Goal: Information Seeking & Learning: Learn about a topic

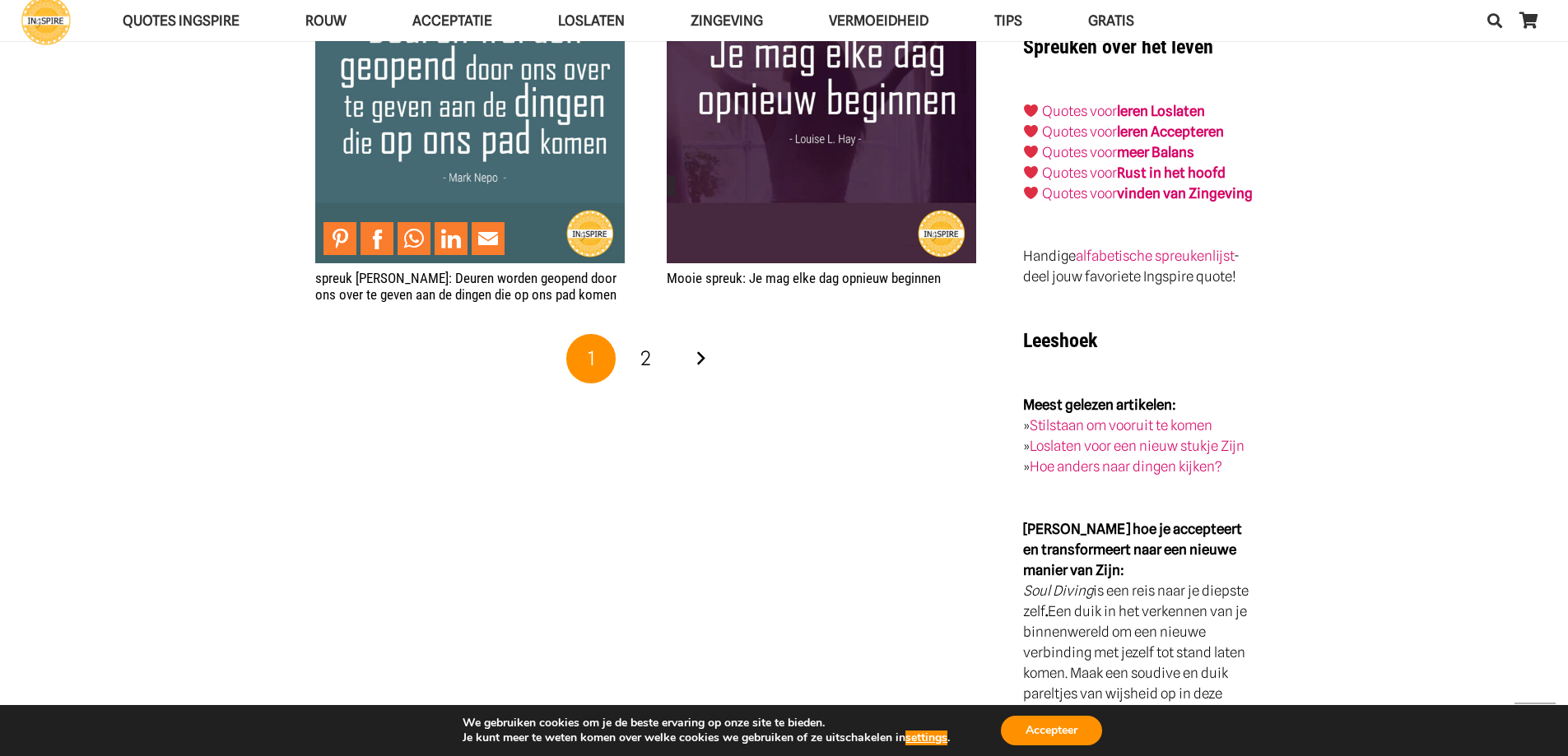
scroll to position [3045, 0]
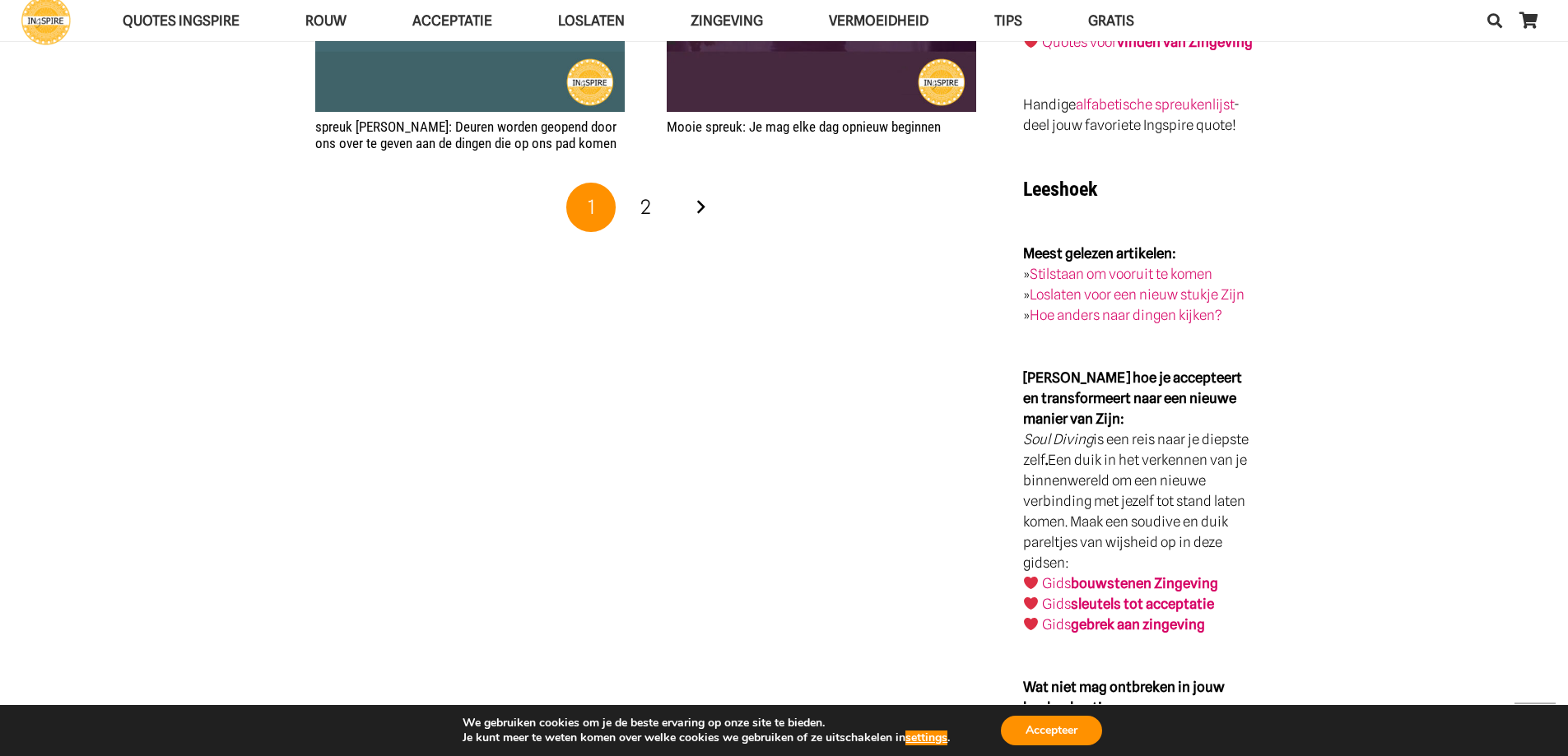
scroll to position [3210, 0]
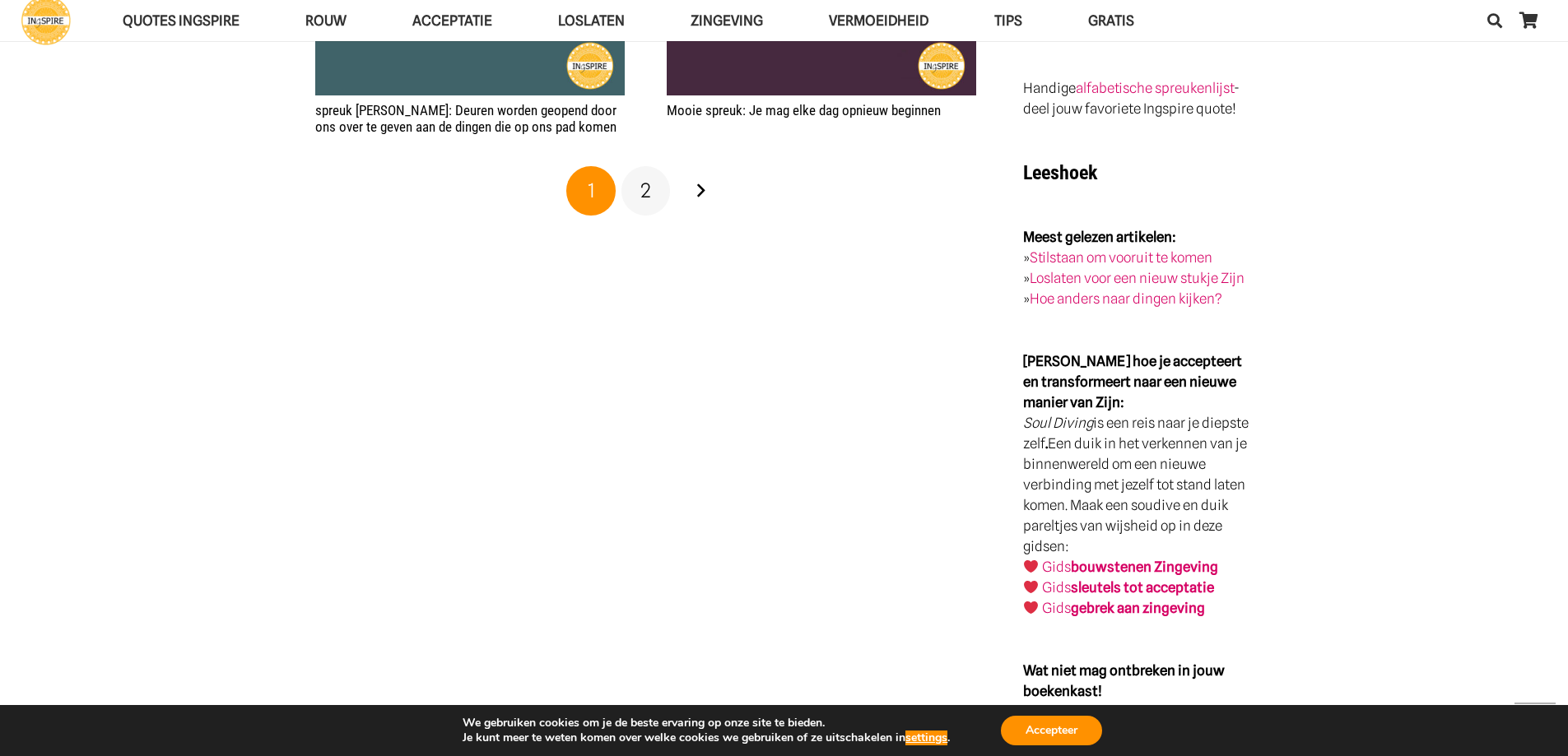
click at [642, 185] on span "2" at bounding box center [646, 191] width 11 height 24
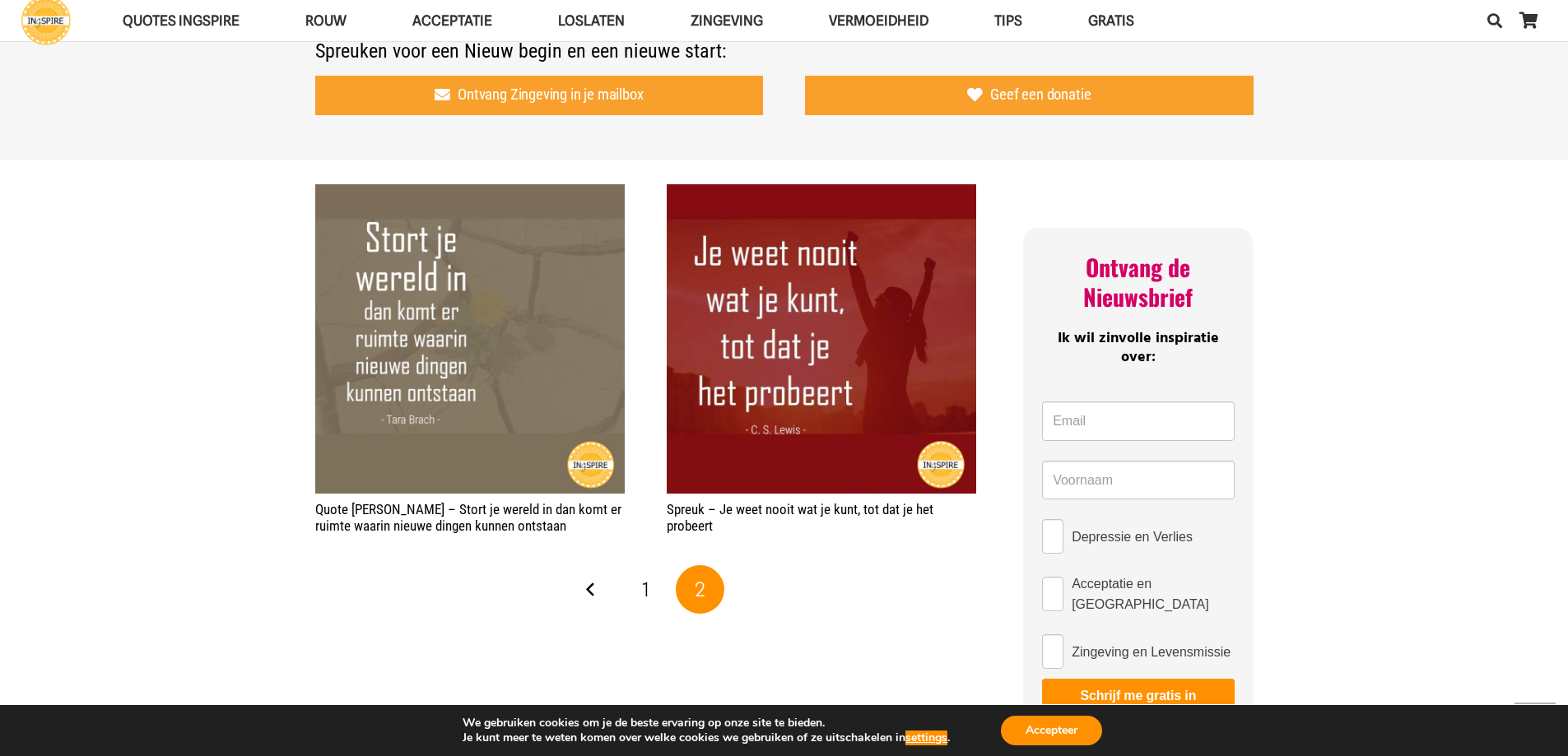
scroll to position [823, 0]
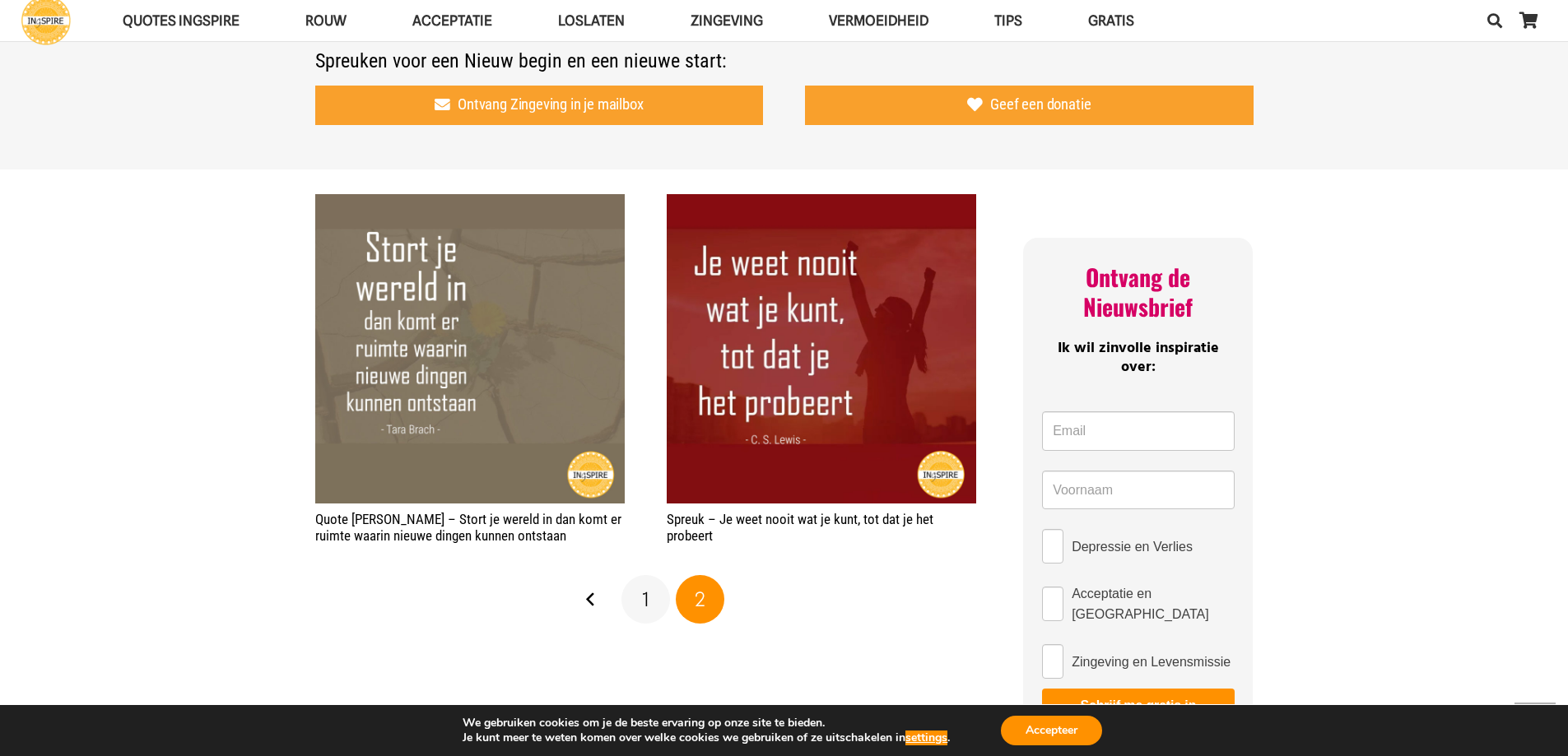
click at [638, 599] on link "1" at bounding box center [646, 599] width 49 height 49
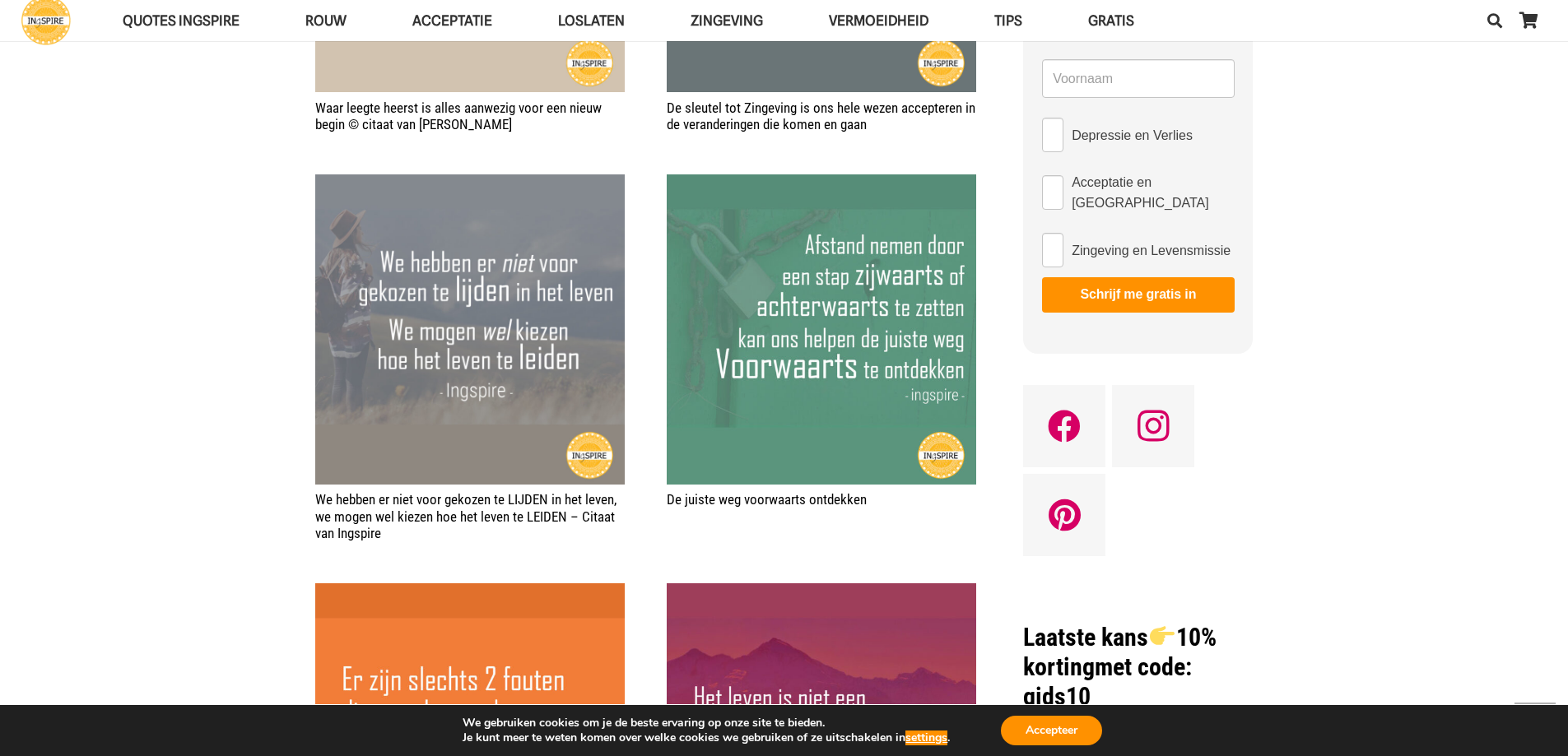
scroll to position [1647, 0]
